Goal: Complete application form

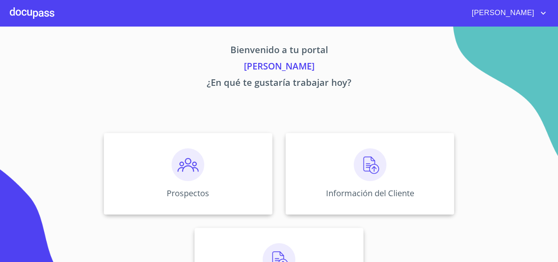
click at [33, 17] on div at bounding box center [32, 13] width 45 height 26
click at [339, 151] on div "Información del Cliente" at bounding box center [369, 174] width 169 height 82
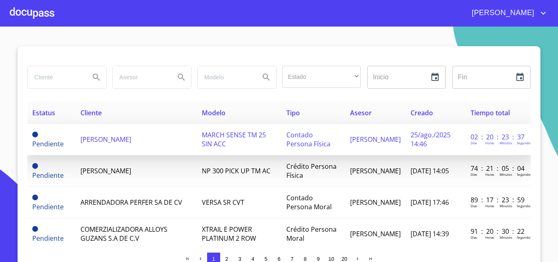
click at [127, 142] on span "[PERSON_NAME]" at bounding box center [105, 139] width 51 height 9
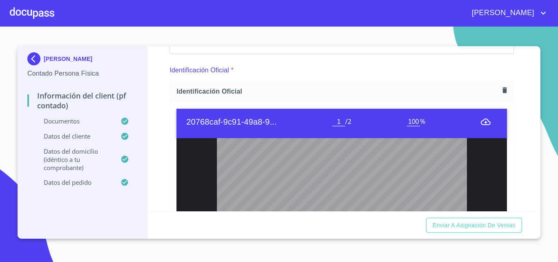
scroll to position [122, 0]
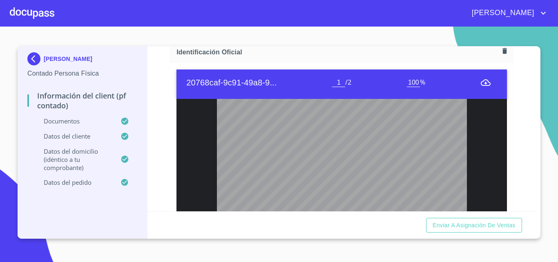
click at [481, 82] on icon "menu" at bounding box center [486, 83] width 10 height 10
click at [481, 82] on icon "menu" at bounding box center [486, 82] width 10 height 7
click at [481, 82] on icon "menu" at bounding box center [486, 83] width 10 height 10
click at [481, 83] on icon "menu" at bounding box center [486, 82] width 10 height 7
click at [481, 83] on icon "menu" at bounding box center [486, 83] width 10 height 10
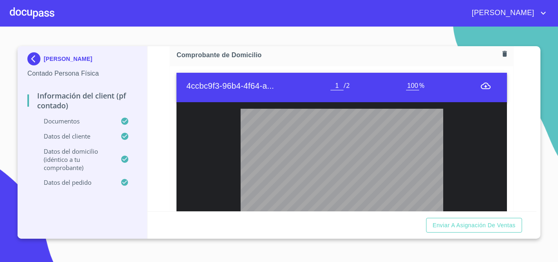
scroll to position [490, 0]
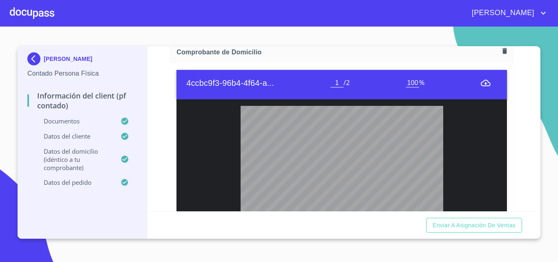
click at [481, 84] on icon "menu" at bounding box center [486, 83] width 10 height 10
click at [481, 83] on icon "menu" at bounding box center [486, 83] width 10 height 10
click at [481, 78] on icon "menu" at bounding box center [486, 83] width 10 height 10
drag, startPoint x: 479, startPoint y: 82, endPoint x: 333, endPoint y: 105, distance: 147.9
click at [481, 81] on icon "menu" at bounding box center [486, 83] width 10 height 10
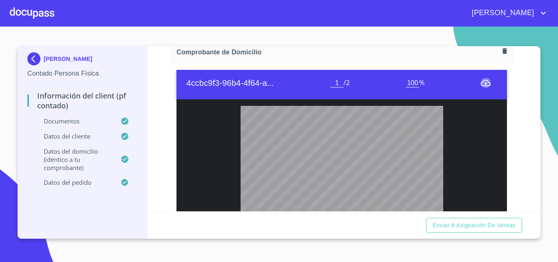
click at [481, 82] on icon "menu" at bounding box center [486, 83] width 10 height 10
click at [481, 84] on icon "menu" at bounding box center [486, 83] width 10 height 10
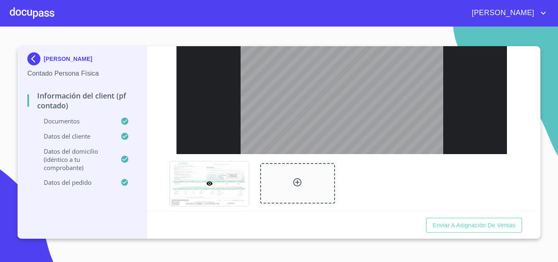
scroll to position [449, 0]
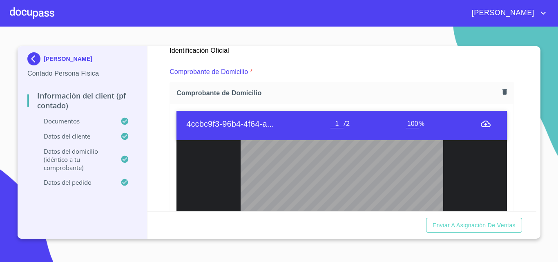
type input "2"
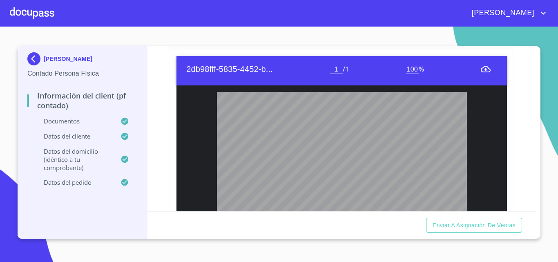
scroll to position [857, 0]
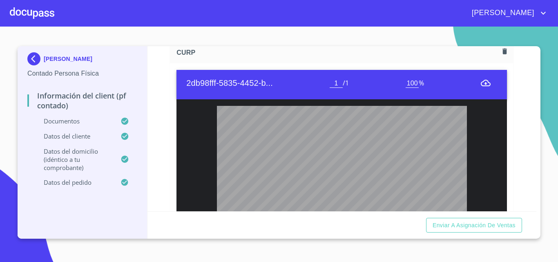
click at [541, 12] on icon "account of current user" at bounding box center [543, 13] width 5 height 3
click at [432, 40] on div at bounding box center [279, 131] width 558 height 262
click at [481, 88] on icon "menu" at bounding box center [486, 83] width 10 height 10
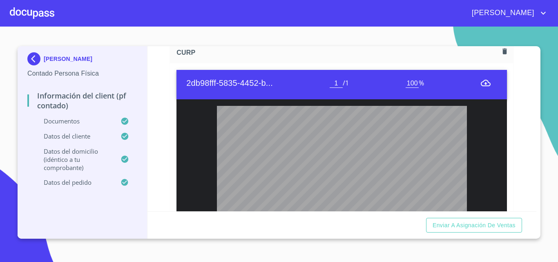
click at [481, 88] on icon "menu" at bounding box center [486, 83] width 10 height 10
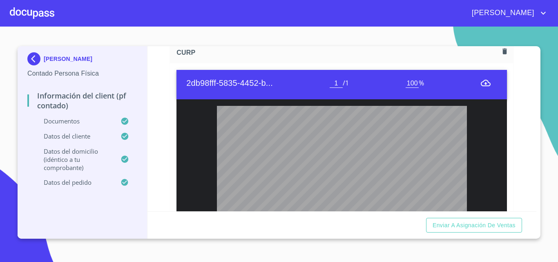
click at [481, 88] on icon "menu" at bounding box center [486, 83] width 10 height 10
drag, startPoint x: 546, startPoint y: 0, endPoint x: 334, endPoint y: 56, distance: 219.8
click at [334, 56] on div "CURP" at bounding box center [341, 53] width 343 height 22
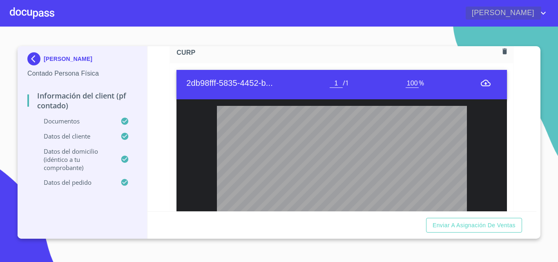
click at [543, 11] on icon "account of current user" at bounding box center [543, 13] width 10 height 10
click at [398, 23] on div at bounding box center [279, 131] width 558 height 262
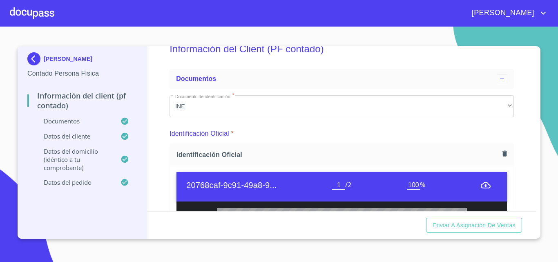
scroll to position [102, 0]
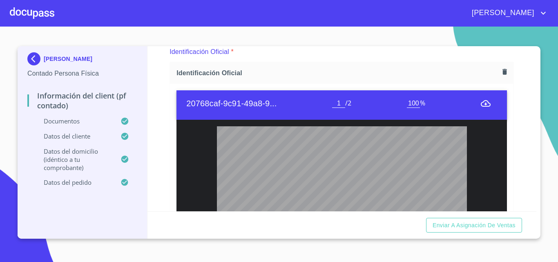
click at [481, 101] on icon "menu" at bounding box center [486, 103] width 10 height 7
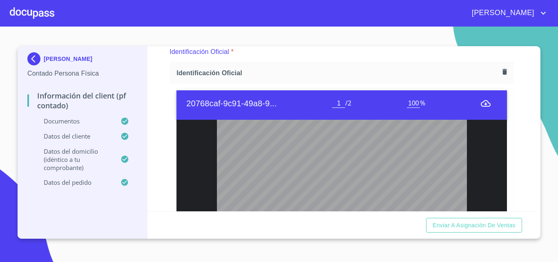
scroll to position [0, 0]
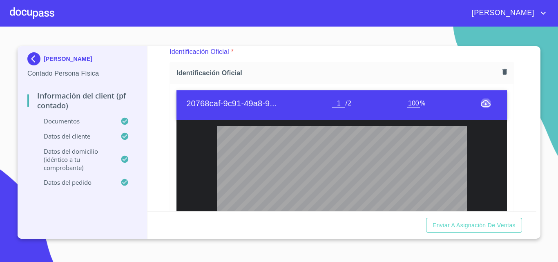
click at [481, 101] on icon "menu" at bounding box center [486, 103] width 10 height 7
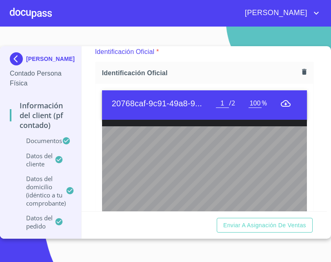
click at [281, 105] on icon "menu" at bounding box center [286, 103] width 10 height 7
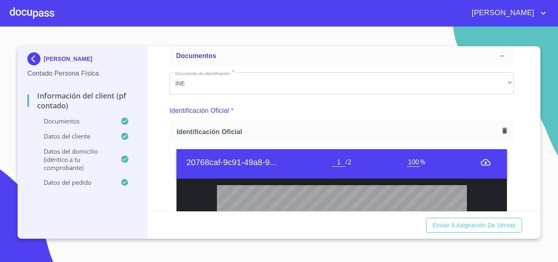
scroll to position [82, 0]
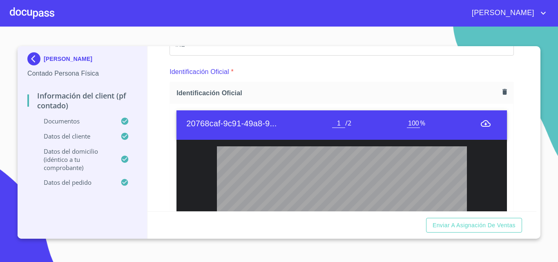
click at [481, 123] on icon "menu" at bounding box center [486, 123] width 10 height 7
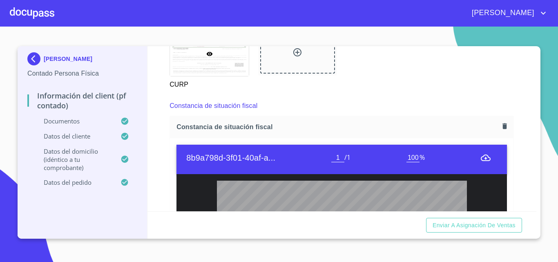
scroll to position [1149, 0]
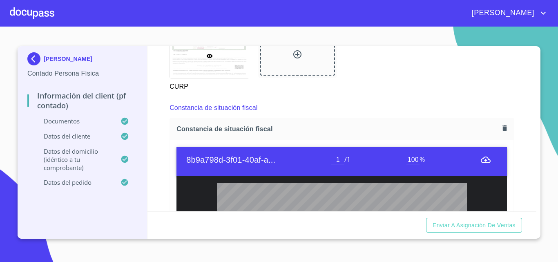
click at [481, 163] on icon "menu" at bounding box center [486, 159] width 10 height 7
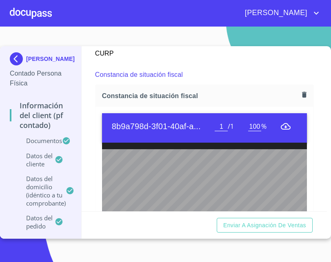
click at [281, 126] on icon "menu" at bounding box center [286, 126] width 10 height 10
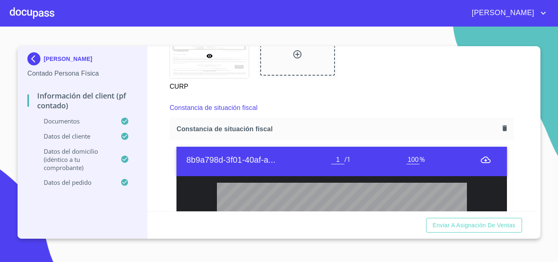
click at [36, 55] on img at bounding box center [35, 58] width 16 height 13
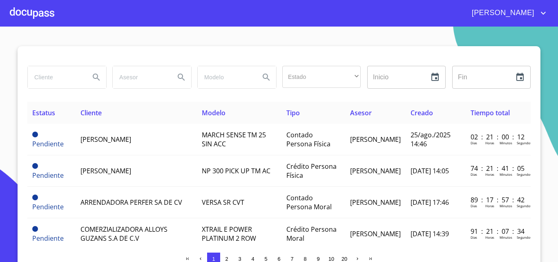
click at [32, 13] on div at bounding box center [32, 13] width 45 height 26
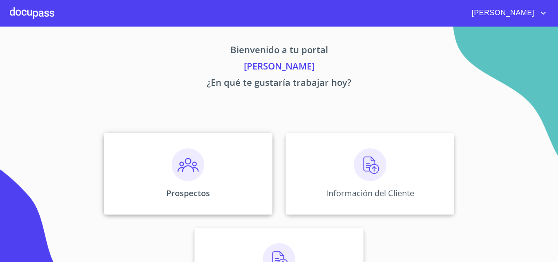
click at [158, 159] on div "Prospectos" at bounding box center [188, 174] width 169 height 82
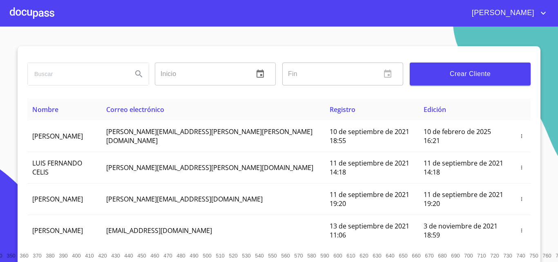
click at [91, 74] on input "search" at bounding box center [77, 74] width 98 height 22
type input "banorte"
click at [138, 75] on icon "Search" at bounding box center [139, 74] width 10 height 10
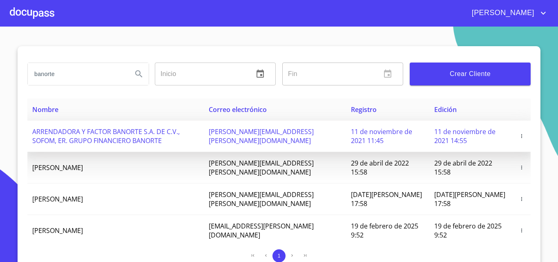
click at [519, 135] on icon "button" at bounding box center [522, 136] width 6 height 6
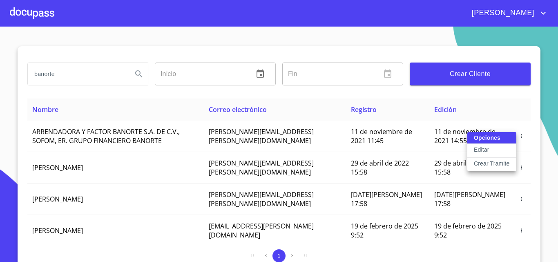
click at [499, 161] on p "Crear Tramite" at bounding box center [492, 163] width 36 height 8
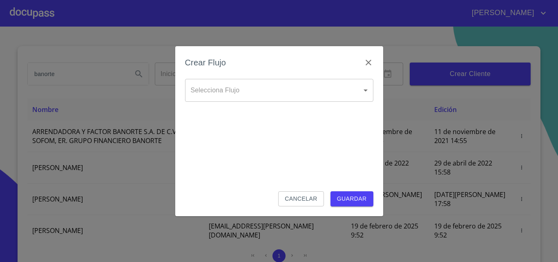
click at [289, 98] on body "Néstor banorte Inicio ​ Fin ​ Crear Cliente Nombre Correo electrónico Registro …" at bounding box center [279, 131] width 558 height 262
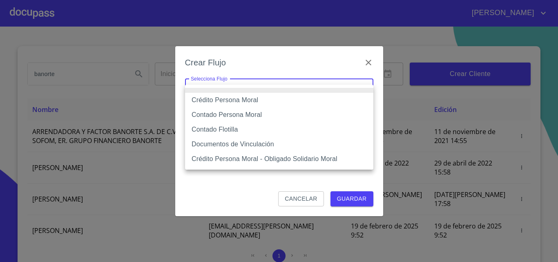
click at [244, 95] on li "Crédito Persona Moral" at bounding box center [279, 100] width 188 height 15
type input "614ae8207e49d67341f8d0cd"
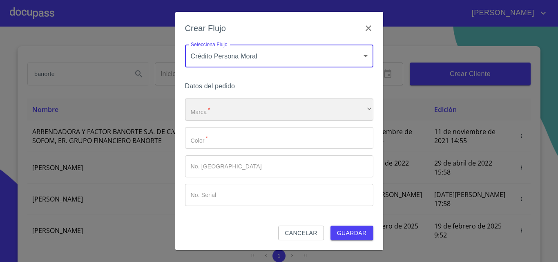
click at [223, 112] on div "​" at bounding box center [279, 109] width 188 height 22
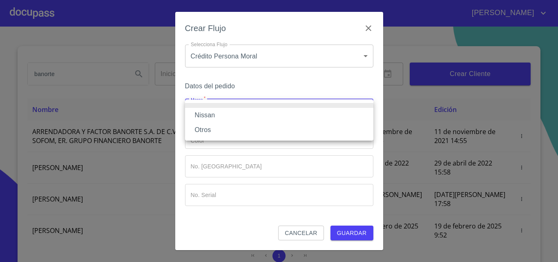
click at [223, 112] on li "Nissan" at bounding box center [279, 115] width 188 height 15
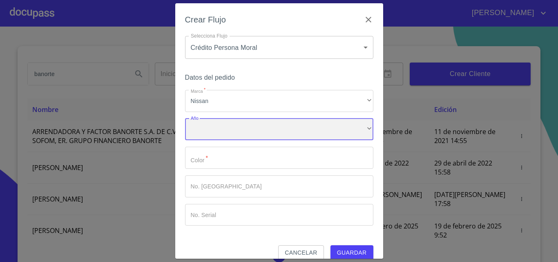
click at [214, 134] on div "​" at bounding box center [279, 129] width 188 height 22
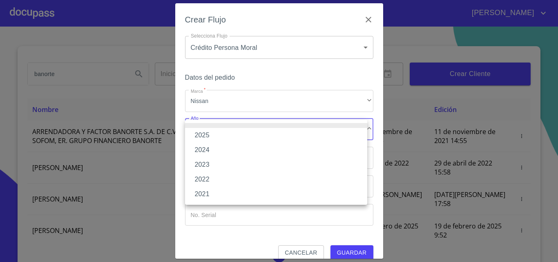
click at [214, 134] on li "2025" at bounding box center [276, 135] width 182 height 15
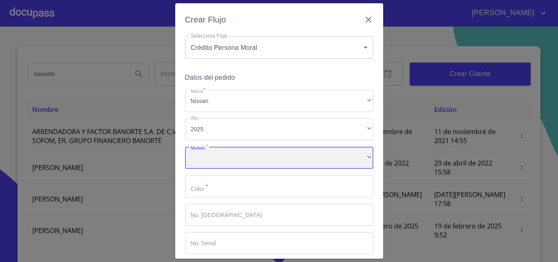
click at [205, 156] on div "​" at bounding box center [279, 158] width 188 height 22
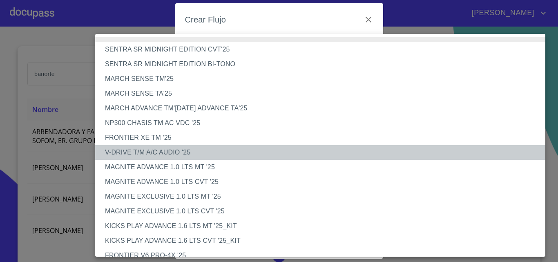
click at [192, 150] on li "V-DRIVE T/M A/C AUDIO '25" at bounding box center [323, 152] width 456 height 15
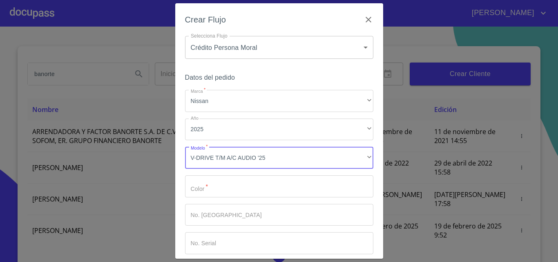
click at [222, 178] on input "Marca   *" at bounding box center [279, 186] width 188 height 22
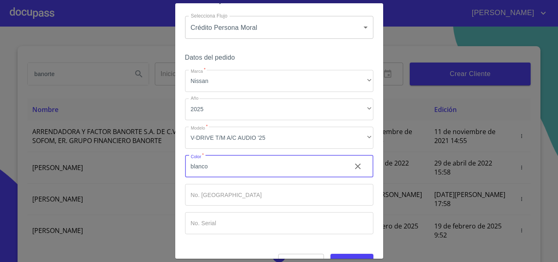
scroll to position [40, 0]
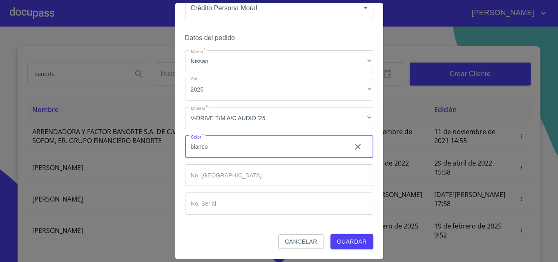
type input "blanco"
click at [345, 245] on span "Guardar" at bounding box center [352, 241] width 30 height 10
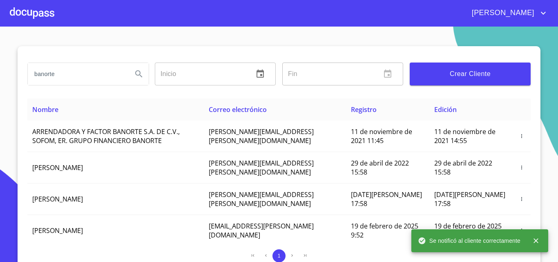
click at [28, 12] on div at bounding box center [32, 13] width 45 height 26
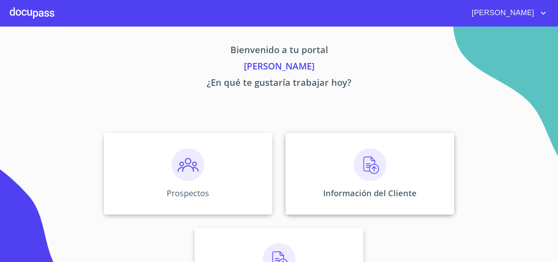
click at [327, 151] on div "Información del Cliente" at bounding box center [369, 174] width 169 height 82
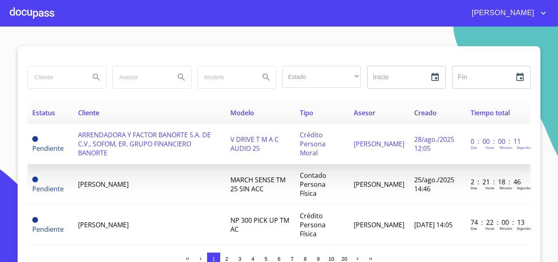
click at [160, 136] on span "ARRENDADORA Y FACTOR BANORTE S.A. DE C.V., SOFOM, ER. GRUPO FINANCIERO BANORTE" at bounding box center [144, 143] width 133 height 27
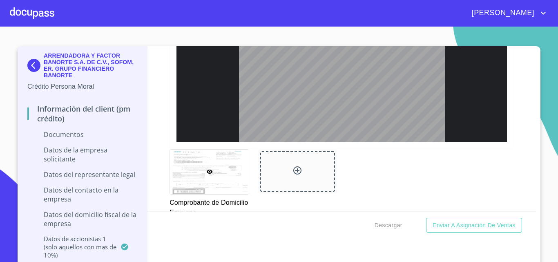
scroll to position [396, 0]
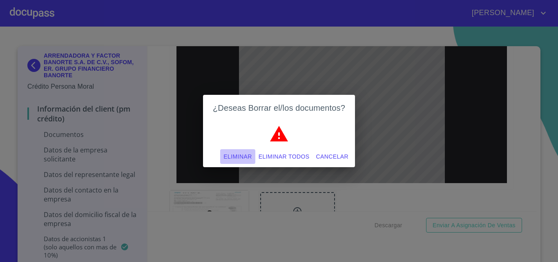
click at [239, 153] on span "Eliminar" at bounding box center [237, 156] width 28 height 10
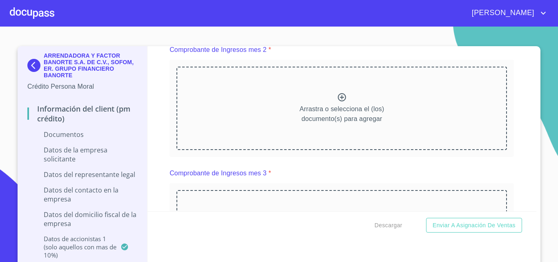
scroll to position [436, 0]
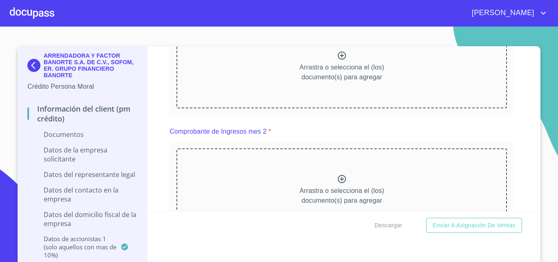
click at [31, 67] on img at bounding box center [35, 65] width 16 height 13
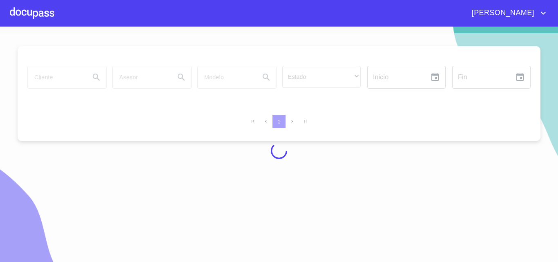
click at [40, 9] on div at bounding box center [32, 13] width 45 height 26
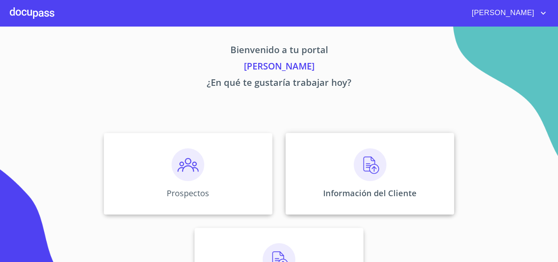
click at [354, 173] on img at bounding box center [370, 164] width 33 height 33
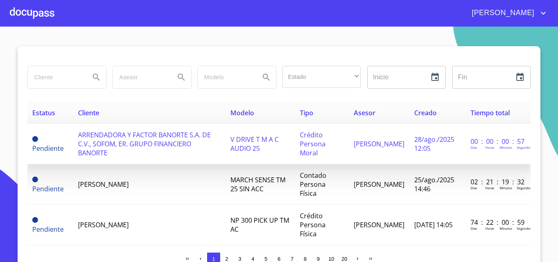
click at [379, 148] on span "[PERSON_NAME]" at bounding box center [379, 143] width 51 height 9
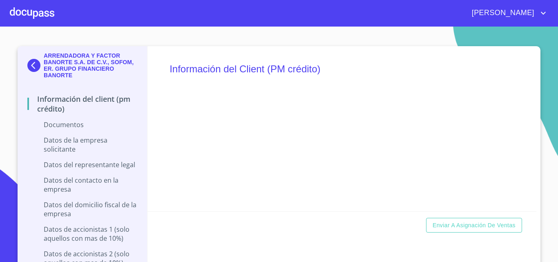
click at [41, 16] on div at bounding box center [32, 13] width 45 height 26
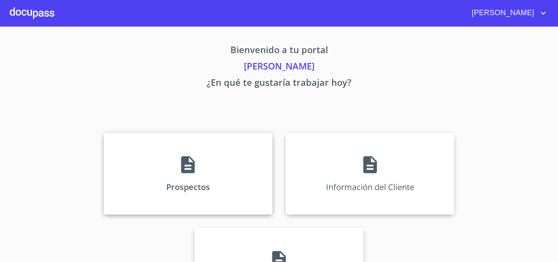
click at [164, 149] on div "Prospectos" at bounding box center [188, 174] width 169 height 82
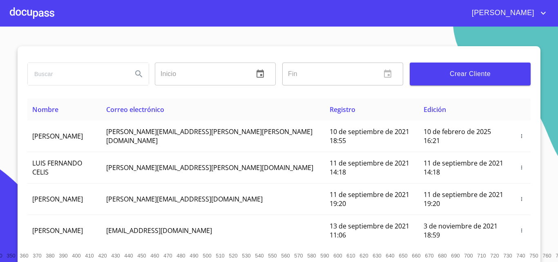
click at [72, 80] on input "search" at bounding box center [77, 74] width 98 height 22
type input "banorte"
click at [139, 76] on icon "Search" at bounding box center [139, 74] width 10 height 10
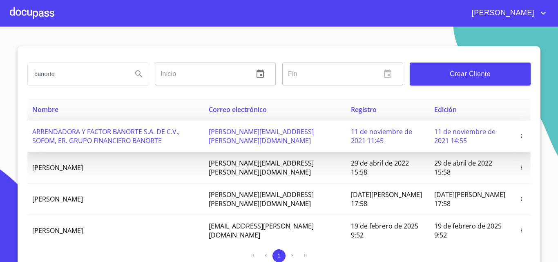
click at [519, 138] on icon "button" at bounding box center [522, 136] width 6 height 6
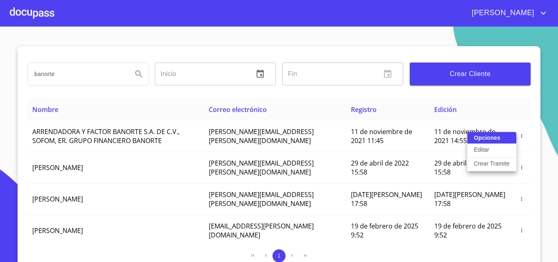
click at [481, 161] on p "Crear Tramite" at bounding box center [492, 163] width 36 height 8
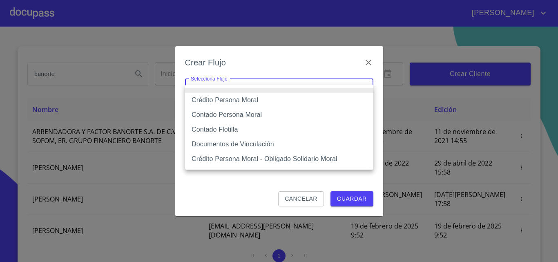
click at [247, 94] on body "Néstor banorte Inicio ​ Fin ​ Crear Cliente Nombre Correo electrónico Registro …" at bounding box center [279, 131] width 558 height 262
click at [244, 115] on li "Contado Persona Moral" at bounding box center [279, 114] width 188 height 15
type input "6112cf9d60c1d0a048e62677"
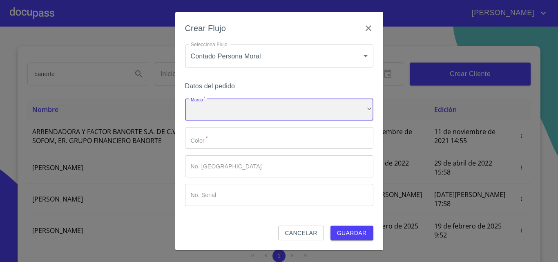
click at [212, 117] on div "​" at bounding box center [279, 109] width 188 height 22
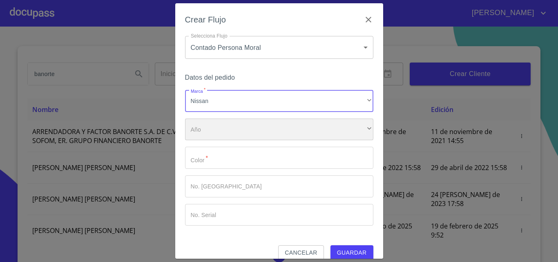
click at [215, 133] on div "​" at bounding box center [279, 129] width 188 height 22
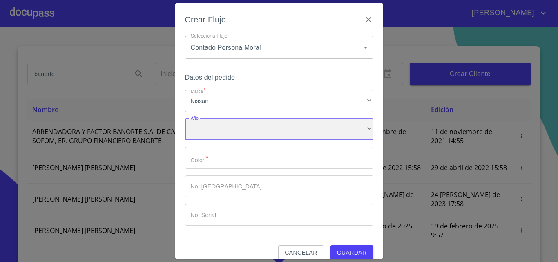
click at [215, 133] on div "​" at bounding box center [279, 129] width 188 height 22
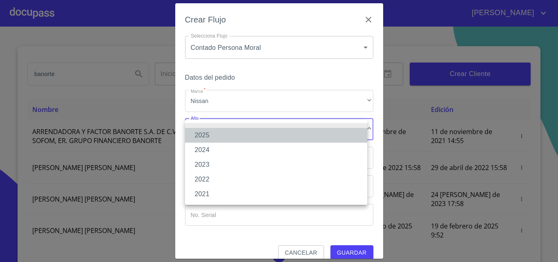
click at [224, 132] on li "2025" at bounding box center [276, 135] width 182 height 15
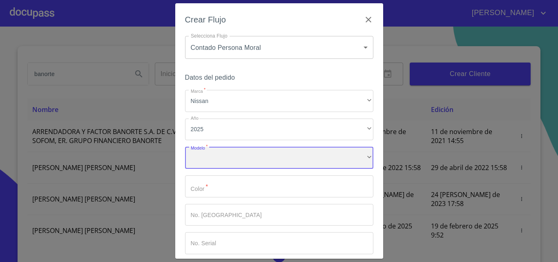
click at [214, 153] on div "​" at bounding box center [279, 158] width 188 height 22
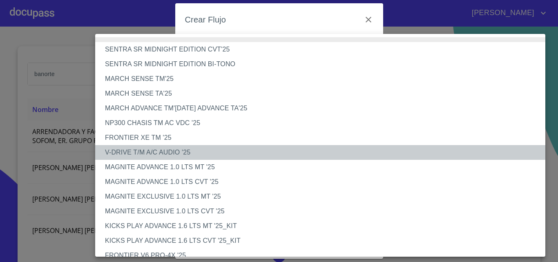
click at [191, 147] on li "V-DRIVE T/M A/C AUDIO '25" at bounding box center [323, 152] width 456 height 15
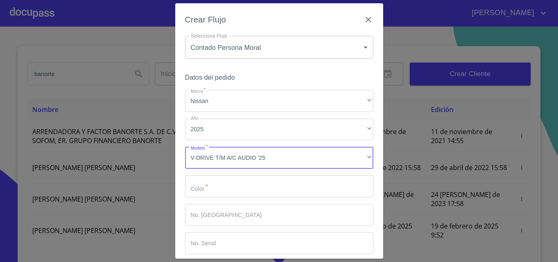
click at [206, 182] on input "Marca   *" at bounding box center [279, 186] width 188 height 22
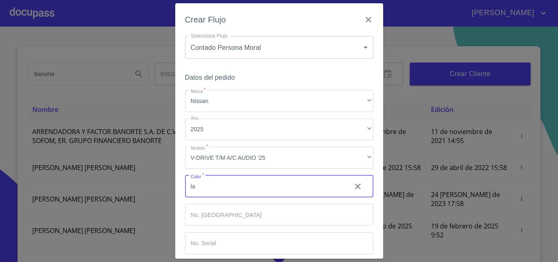
type input "l"
type input "N"
type input "b"
type input "BLANCO"
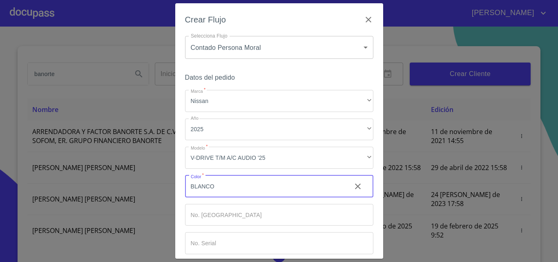
click at [178, 138] on div "Crear Flujo Selecciona Flujo Contado Persona Moral 6112cf9d60c1d0a048e62677 Sel…" at bounding box center [279, 130] width 208 height 255
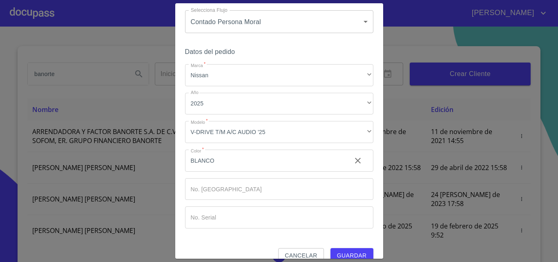
scroll to position [40, 0]
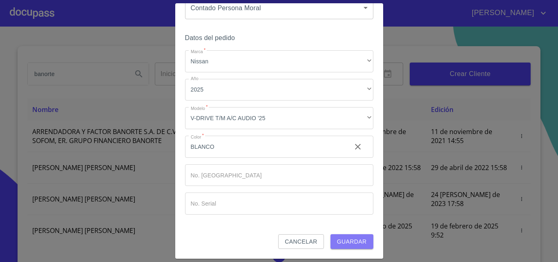
click at [343, 243] on span "Guardar" at bounding box center [352, 241] width 30 height 10
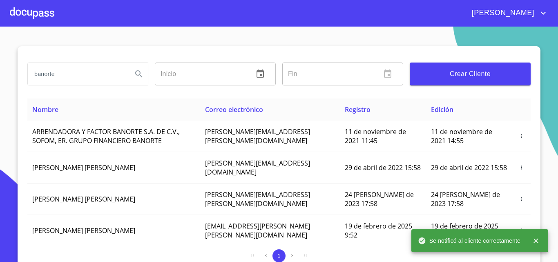
click at [48, 13] on div at bounding box center [32, 13] width 45 height 26
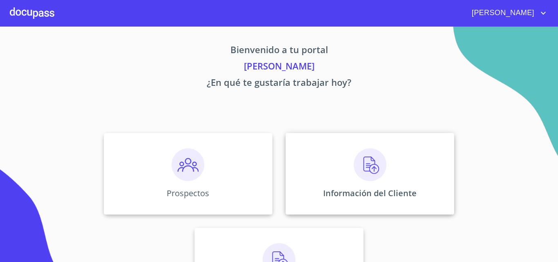
click at [370, 174] on img at bounding box center [370, 164] width 33 height 33
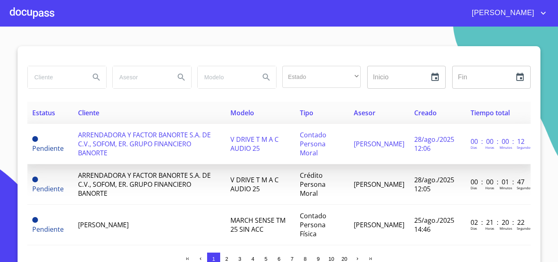
click at [99, 136] on span "ARRENDADORA Y FACTOR BANORTE S.A. DE C.V., SOFOM, ER. GRUPO FINANCIERO BANORTE" at bounding box center [144, 143] width 133 height 27
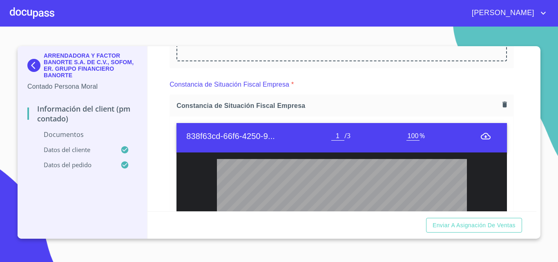
scroll to position [408, 0]
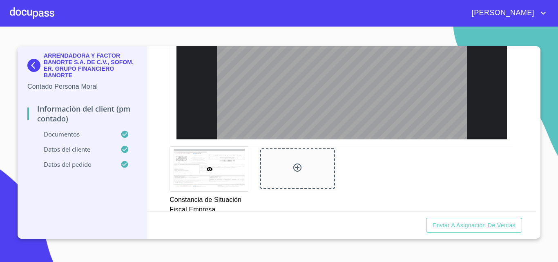
scroll to position [776, 0]
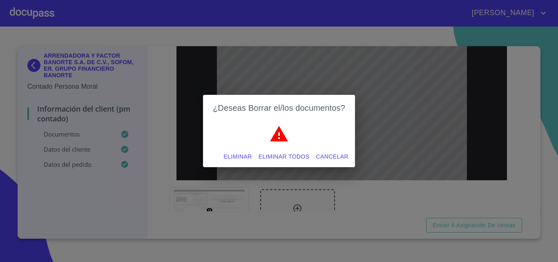
click at [238, 153] on span "Eliminar" at bounding box center [237, 156] width 28 height 10
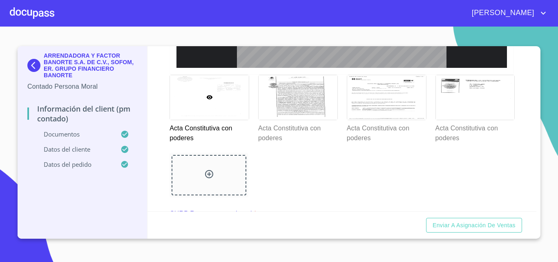
scroll to position [1429, 0]
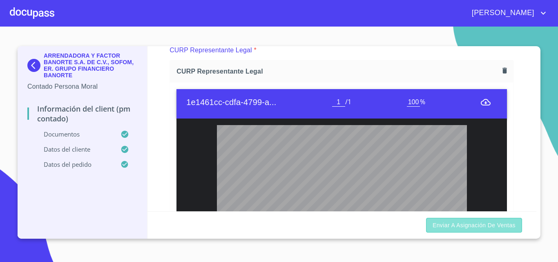
click at [450, 228] on span "Enviar a Asignación de Ventas" at bounding box center [473, 225] width 83 height 10
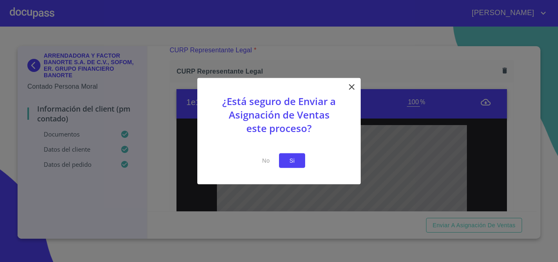
click at [294, 160] on span "Si" at bounding box center [291, 160] width 13 height 10
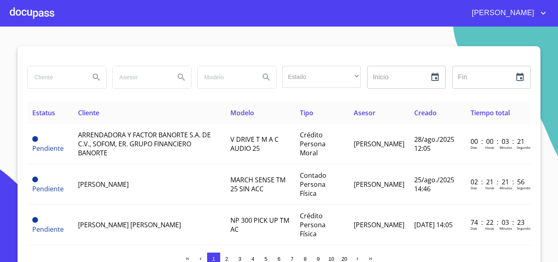
click at [30, 14] on div at bounding box center [32, 13] width 45 height 26
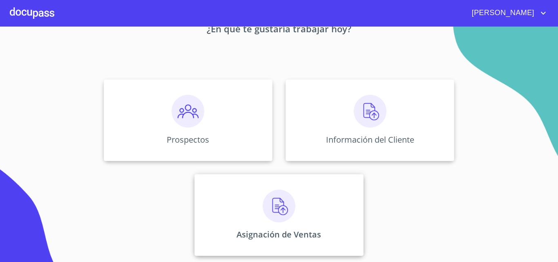
scroll to position [54, 0]
click at [269, 188] on div "Asignación de Ventas" at bounding box center [278, 215] width 169 height 82
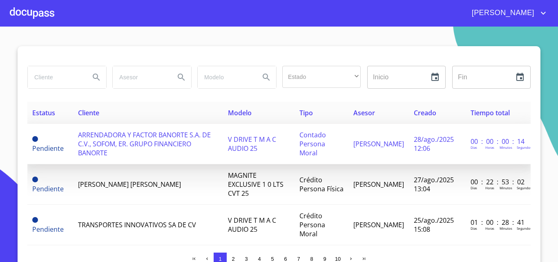
click at [147, 145] on span "ARRENDADORA Y FACTOR BANORTE S.A. DE C.V., SOFOM, ER. GRUPO FINANCIERO BANORTE" at bounding box center [144, 143] width 133 height 27
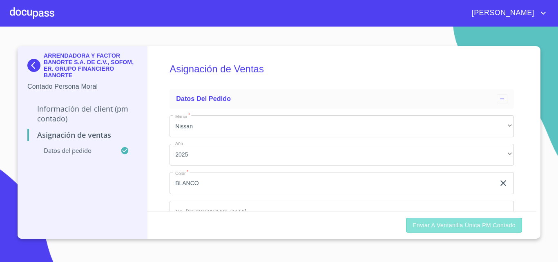
click at [441, 226] on span "Enviar a Ventanilla única PM contado" at bounding box center [463, 225] width 103 height 10
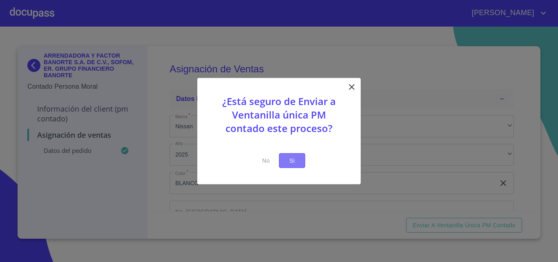
click at [288, 155] on span "Si" at bounding box center [291, 160] width 13 height 10
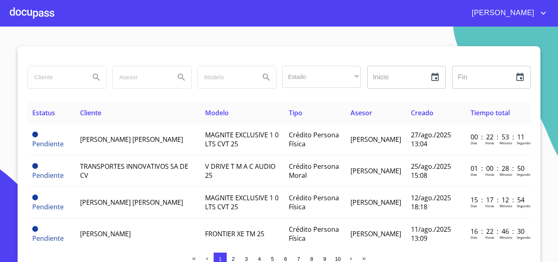
click at [37, 13] on div at bounding box center [32, 13] width 45 height 26
